Goal: Transaction & Acquisition: Purchase product/service

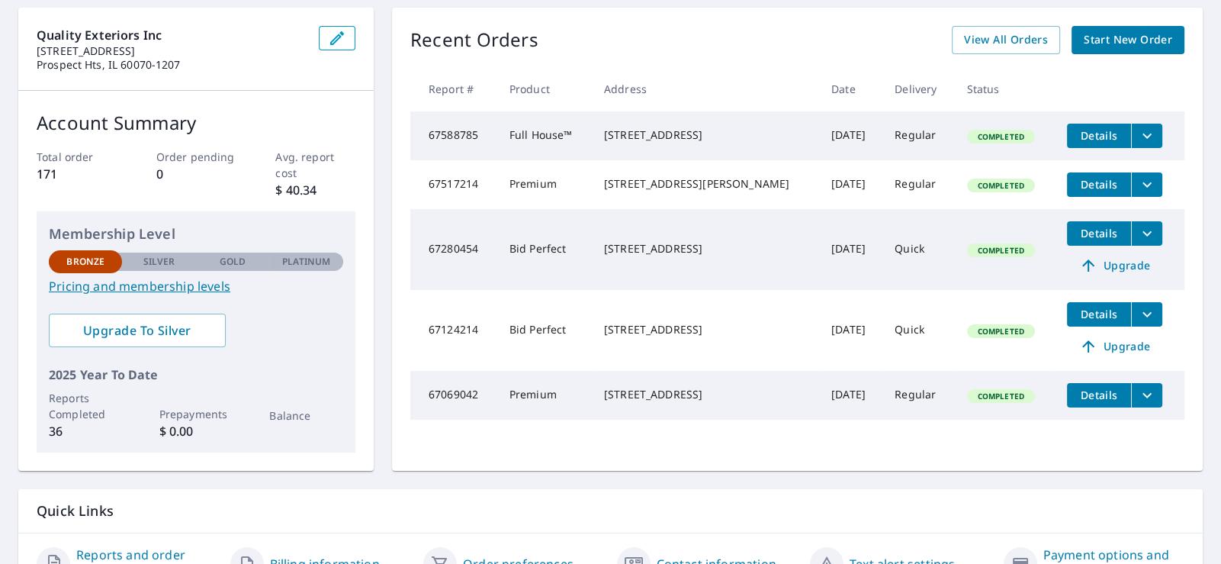
scroll to position [152, 0]
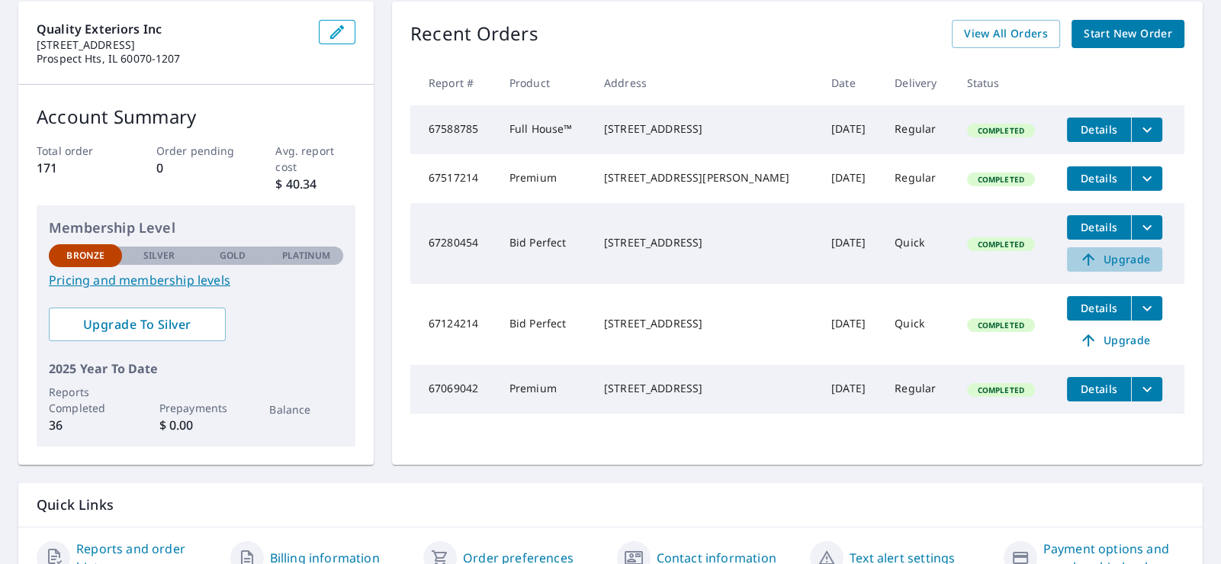
click at [1106, 264] on span "Upgrade" at bounding box center [1114, 259] width 77 height 18
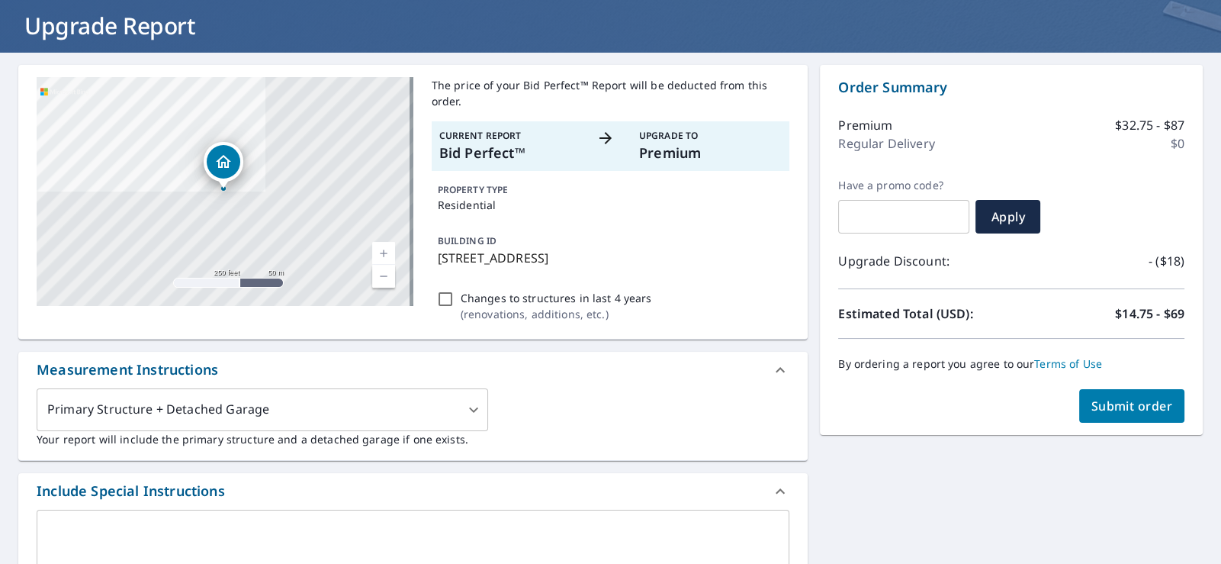
scroll to position [152, 0]
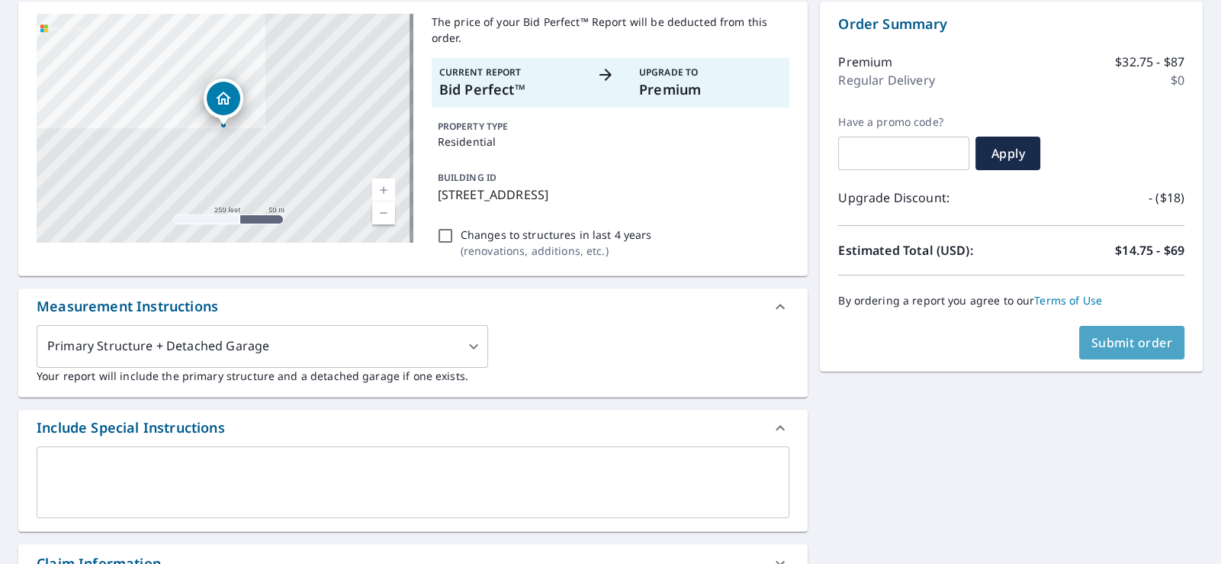
click at [1113, 340] on span "Submit order" at bounding box center [1132, 342] width 82 height 17
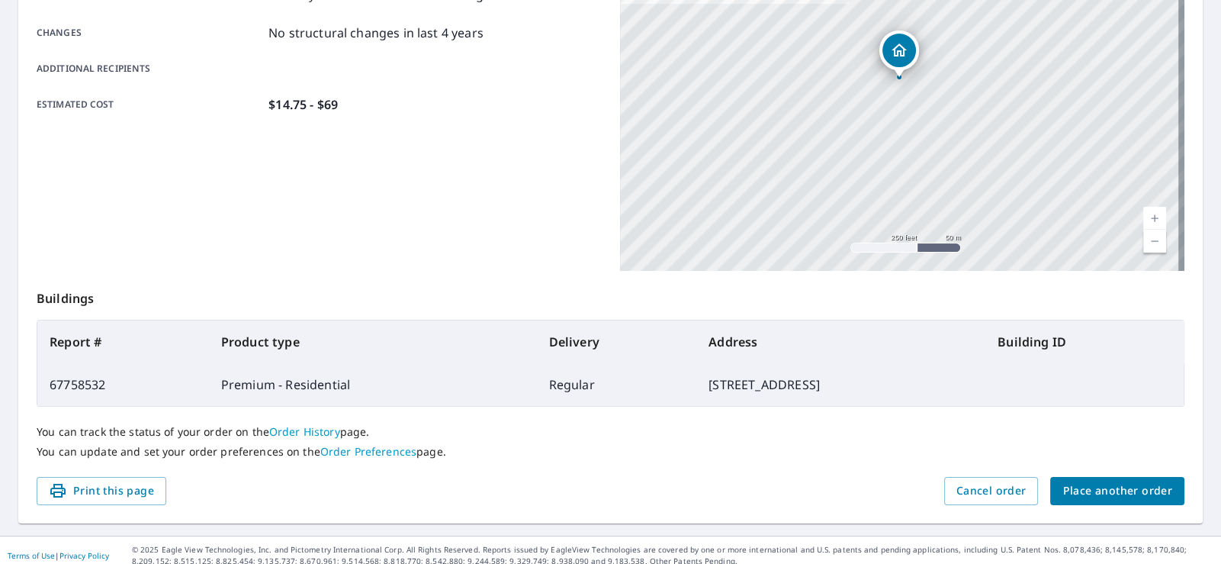
scroll to position [333, 0]
